Goal: Task Accomplishment & Management: Complete application form

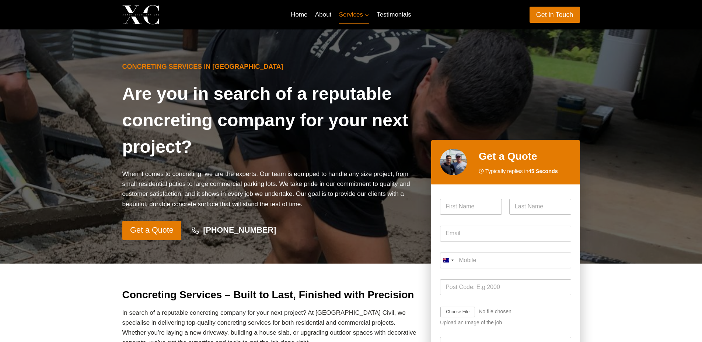
click at [455, 165] on img at bounding box center [453, 162] width 27 height 27
click at [453, 165] on img at bounding box center [453, 162] width 27 height 27
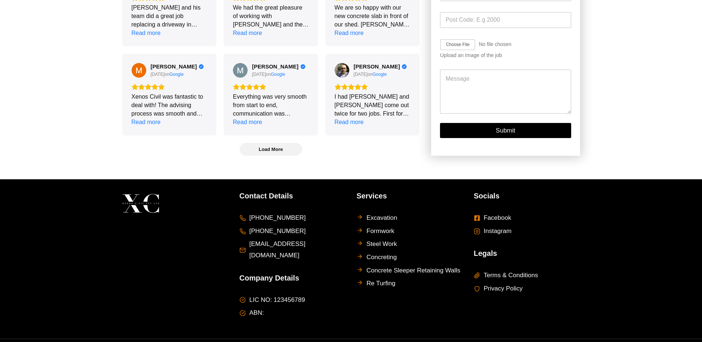
scroll to position [1958, 0]
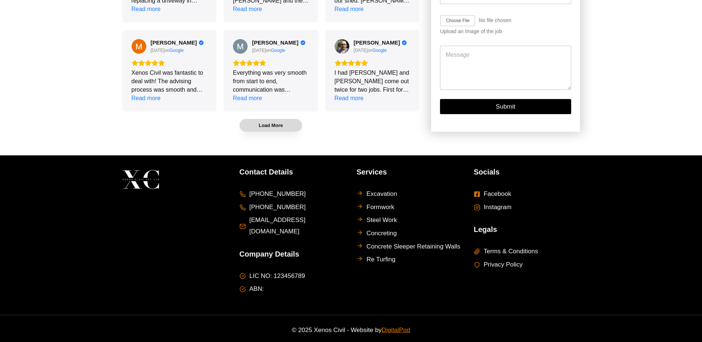
click at [270, 129] on span "Load More" at bounding box center [271, 125] width 24 height 6
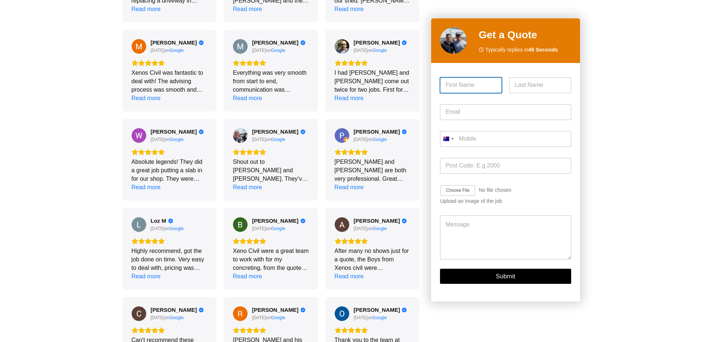
click at [483, 87] on input "First" at bounding box center [471, 85] width 62 height 16
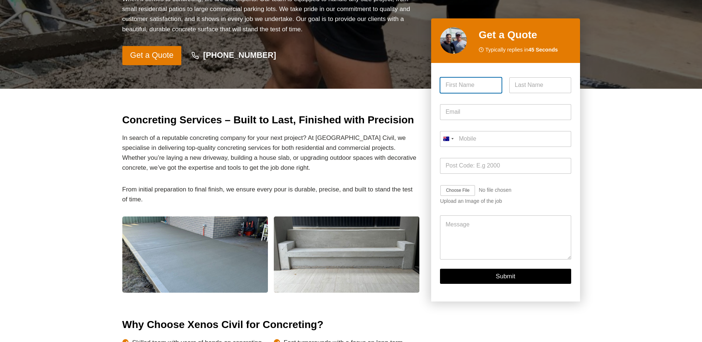
scroll to position [0, 0]
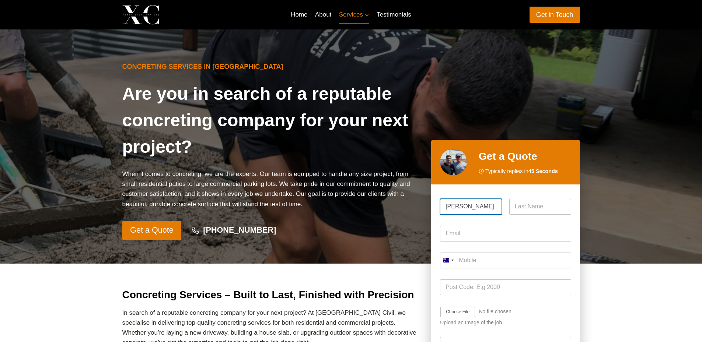
type input "[PERSON_NAME]"
click at [525, 209] on input "Last" at bounding box center [540, 207] width 62 height 16
type input "L"
type input "W"
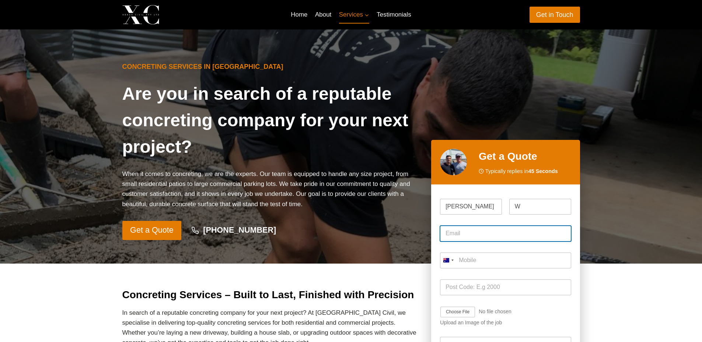
click at [470, 235] on input "Email *" at bounding box center [505, 234] width 131 height 16
type input "[EMAIL_ADDRESS][DOMAIN_NAME]"
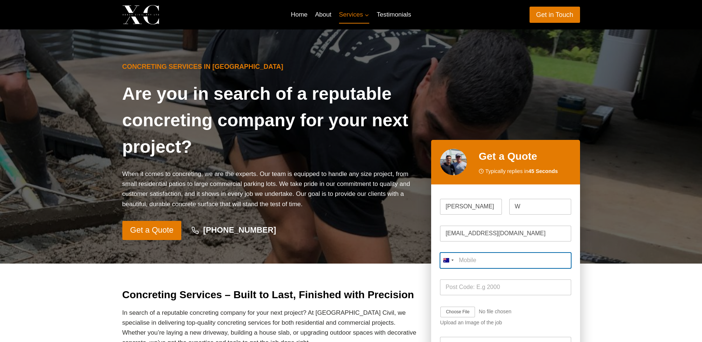
click at [485, 259] on input "Mobile *" at bounding box center [505, 261] width 131 height 16
type input "0401 864 801"
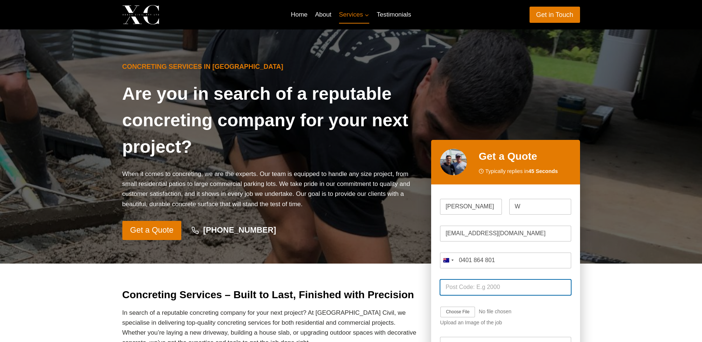
click at [512, 291] on input "Post Code *" at bounding box center [505, 288] width 131 height 16
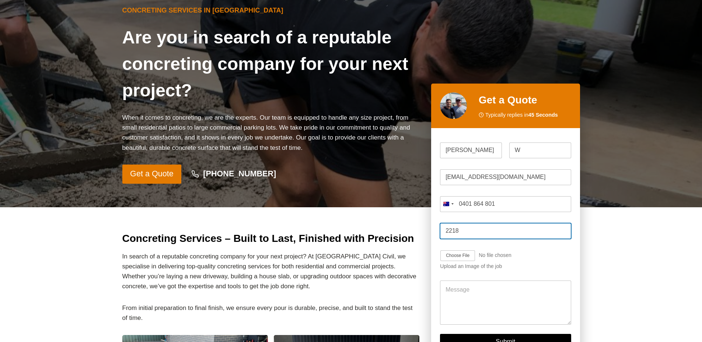
scroll to position [74, 0]
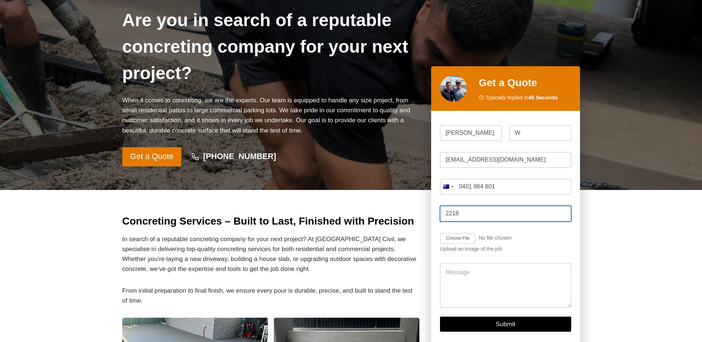
type input "2218"
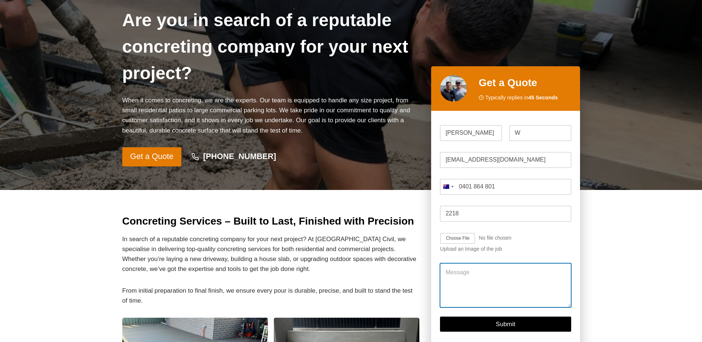
click at [481, 272] on textarea "Message" at bounding box center [505, 286] width 131 height 44
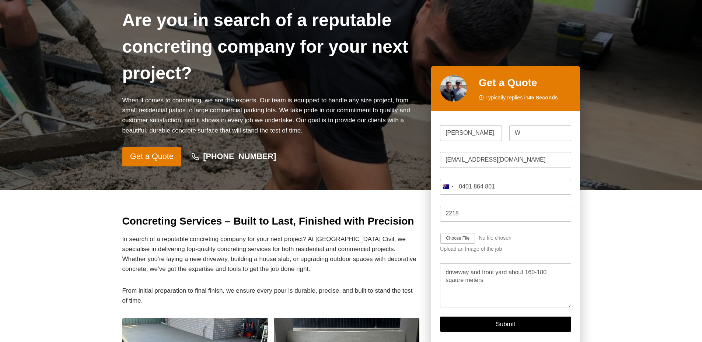
drag, startPoint x: 453, startPoint y: 280, endPoint x: 627, endPoint y: 268, distance: 174.1
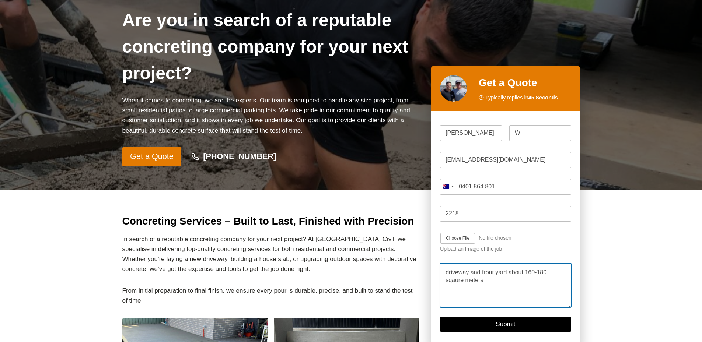
click at [456, 279] on textarea "driveway and front yard about 160-180 sqaure meters" at bounding box center [505, 286] width 131 height 44
click at [496, 283] on textarea "driveway and front yard about 160-180 square meters" at bounding box center [505, 286] width 131 height 44
type textarea "driveway and front yard about 160-180 square meters."
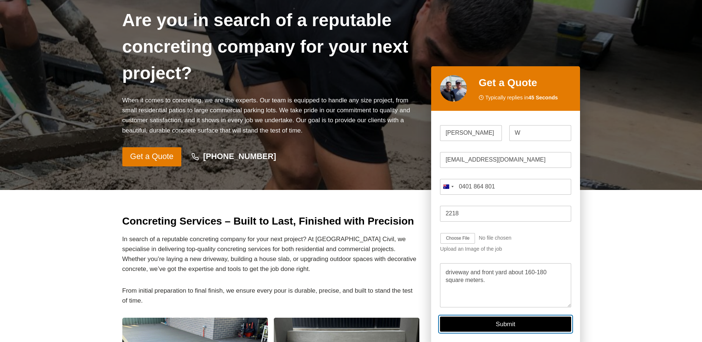
click at [497, 327] on button "Submit" at bounding box center [505, 324] width 131 height 15
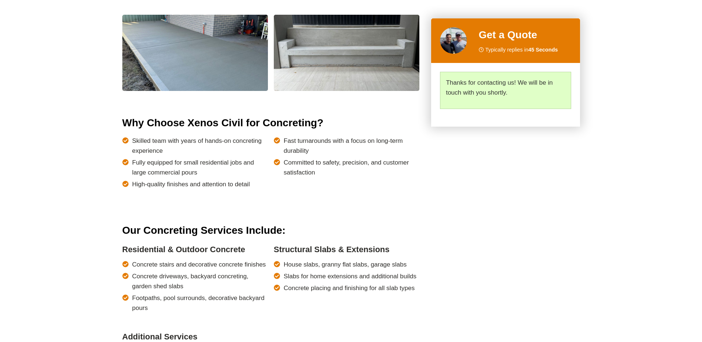
scroll to position [451, 0]
